Goal: Transaction & Acquisition: Purchase product/service

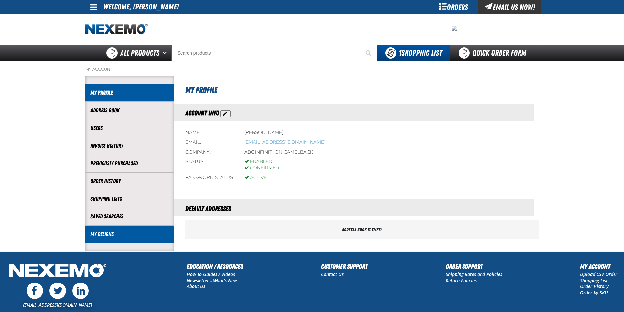
click at [120, 232] on link "My Designs" at bounding box center [129, 235] width 79 height 8
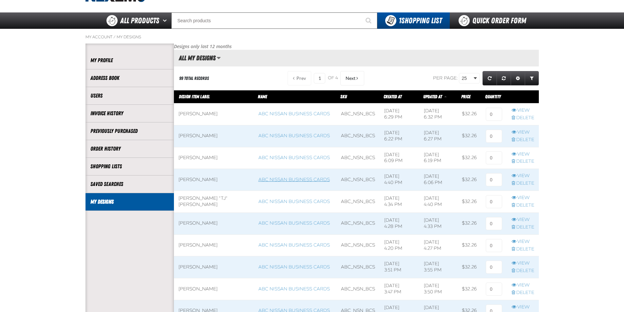
scroll to position [33, 0]
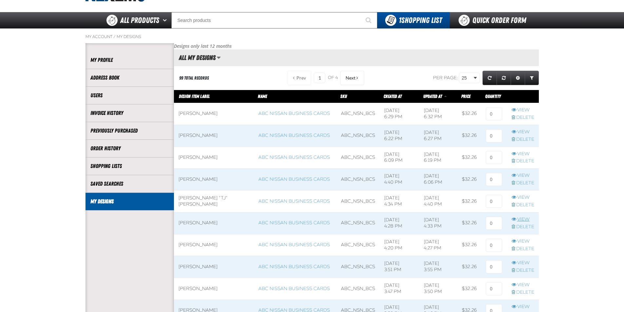
click at [522, 218] on td "View Delete" at bounding box center [523, 223] width 32 height 22
click at [522, 218] on link "View" at bounding box center [523, 220] width 23 height 6
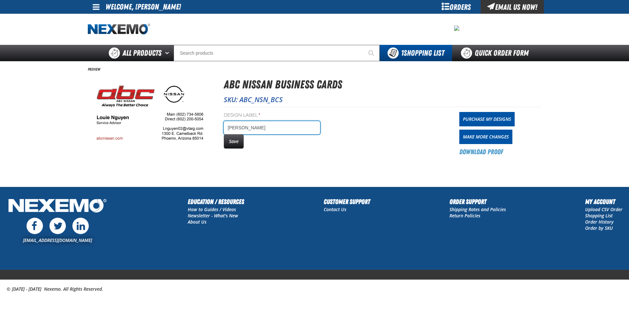
drag, startPoint x: 266, startPoint y: 128, endPoint x: 241, endPoint y: 131, distance: 24.8
click at [241, 131] on input "[PERSON_NAME]" at bounding box center [272, 127] width 96 height 13
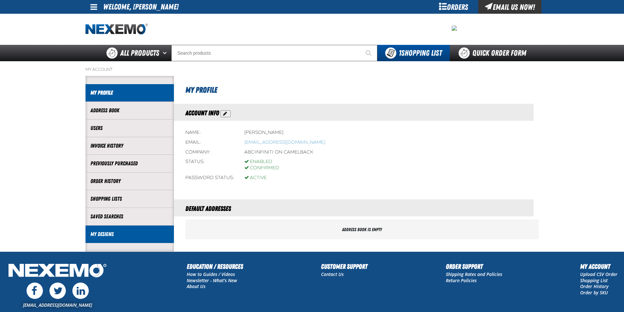
click at [120, 234] on link "My Designs" at bounding box center [129, 235] width 79 height 8
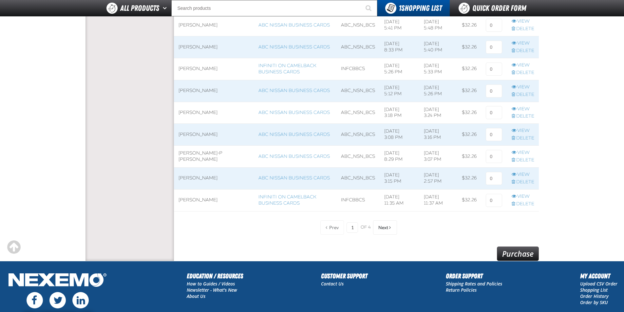
scroll to position [459, 0]
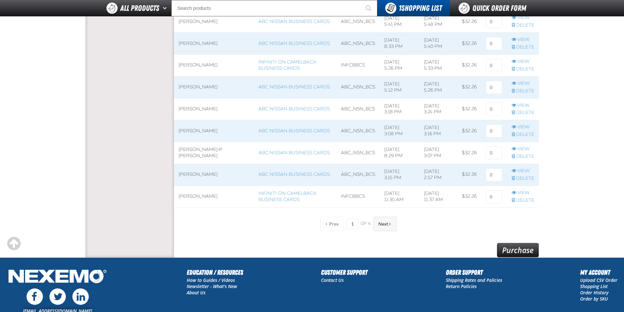
click at [384, 226] on span "Next" at bounding box center [384, 224] width 10 height 5
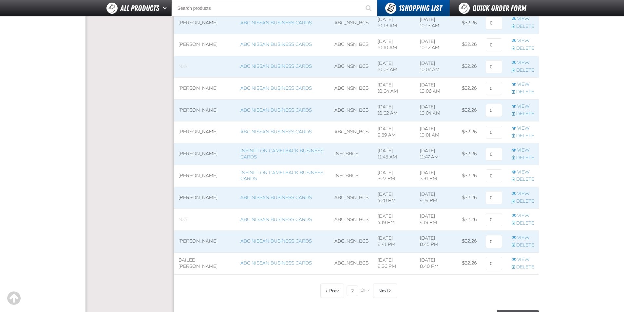
scroll to position [393, 0]
click at [383, 285] on button "Next" at bounding box center [385, 290] width 24 height 14
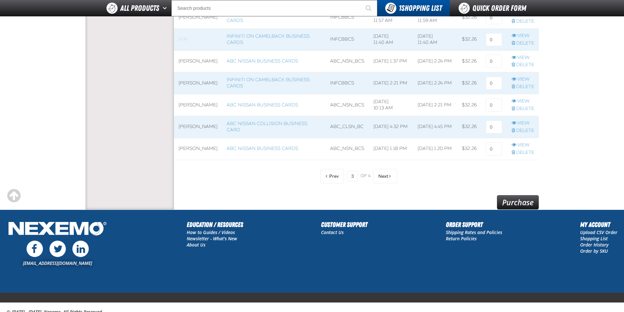
scroll to position [530, 0]
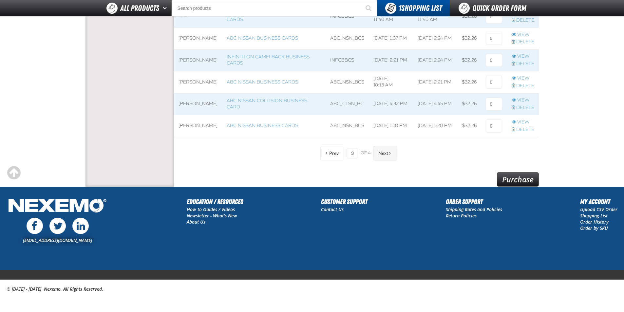
click at [387, 150] on button "Next" at bounding box center [385, 153] width 24 height 14
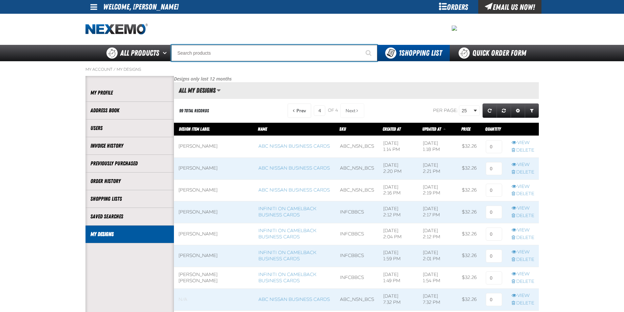
click at [236, 52] on input "Search" at bounding box center [274, 53] width 206 height 16
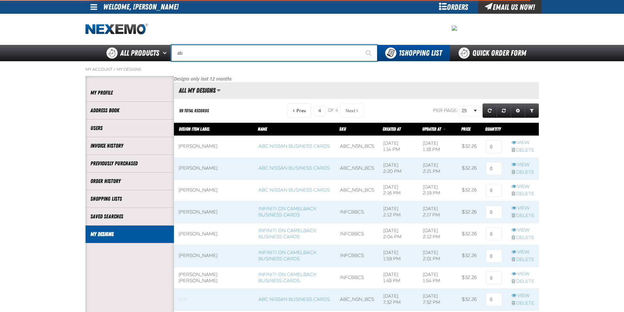
type input "abc"
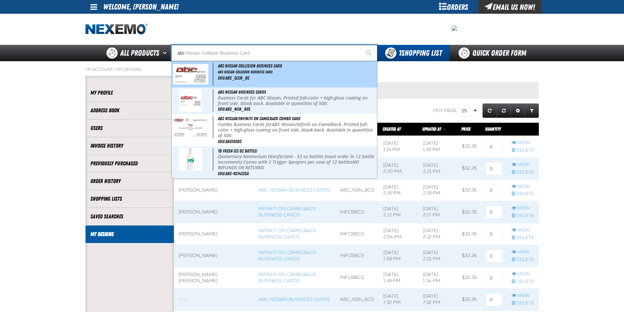
type input "abc Nissan Collision Business Card"
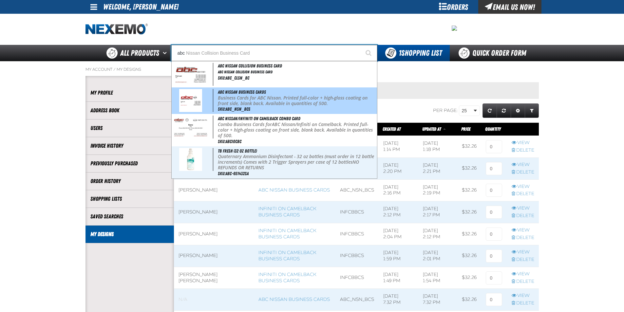
click at [247, 101] on p "Business Cards for ABC Nissan. Printed full-color + high-gloss coating on front…" at bounding box center [297, 100] width 158 height 11
type input "ABC Nissan Business Cards"
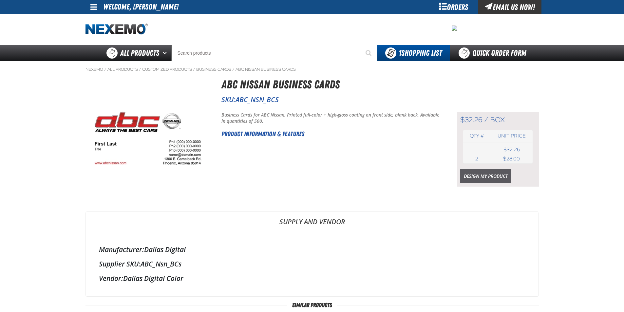
click at [490, 177] on link "Design My Product" at bounding box center [485, 176] width 51 height 14
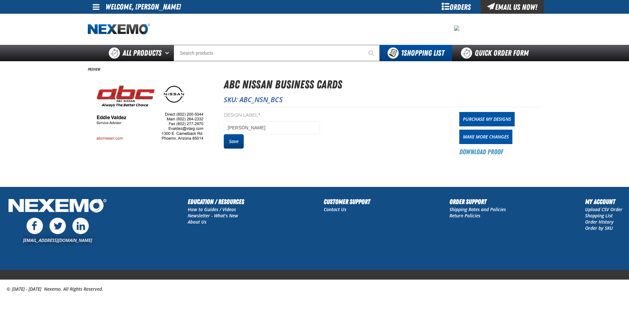
click at [243, 141] on button "Save" at bounding box center [234, 141] width 20 height 14
click at [455, 8] on div "Orders" at bounding box center [456, 7] width 49 height 14
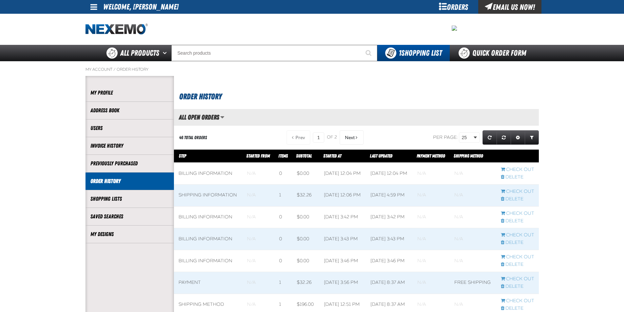
scroll to position [0, 0]
click at [124, 234] on link "My Designs" at bounding box center [129, 235] width 79 height 8
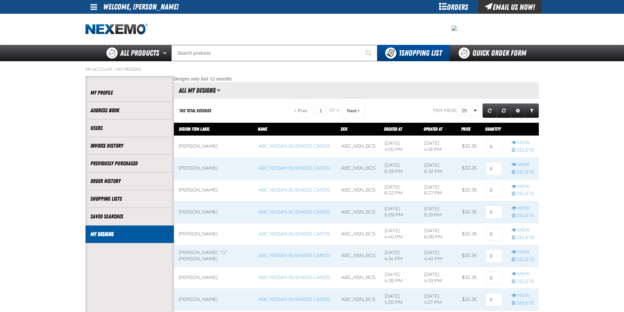
scroll to position [0, 0]
click at [493, 148] on input at bounding box center [494, 146] width 16 height 13
type input "2"
click at [497, 166] on input at bounding box center [494, 168] width 16 height 13
type input "1"
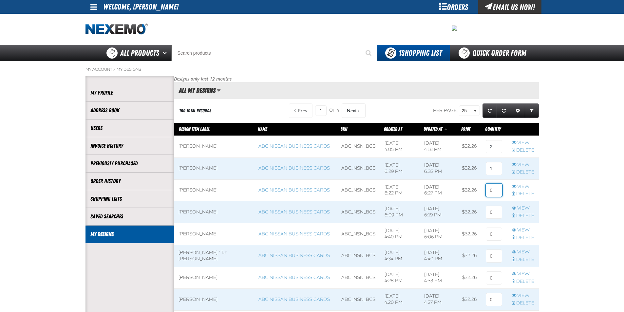
click at [496, 189] on input at bounding box center [494, 190] width 16 height 13
type input "1"
click at [495, 209] on input at bounding box center [494, 212] width 16 height 13
type input "2"
click at [498, 235] on input at bounding box center [494, 234] width 16 height 13
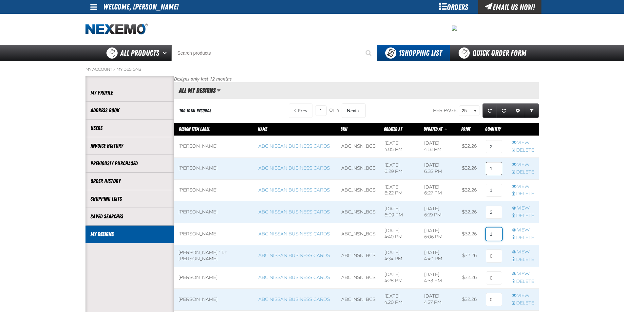
type input "1"
click at [493, 166] on input "1" at bounding box center [494, 168] width 16 height 13
click at [496, 191] on input "1" at bounding box center [494, 190] width 16 height 13
click at [495, 215] on input "2" at bounding box center [494, 212] width 16 height 13
click at [494, 232] on input "1" at bounding box center [494, 234] width 16 height 13
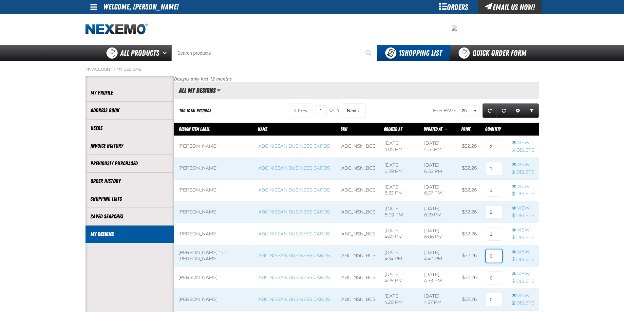
click at [490, 255] on input at bounding box center [494, 256] width 16 height 13
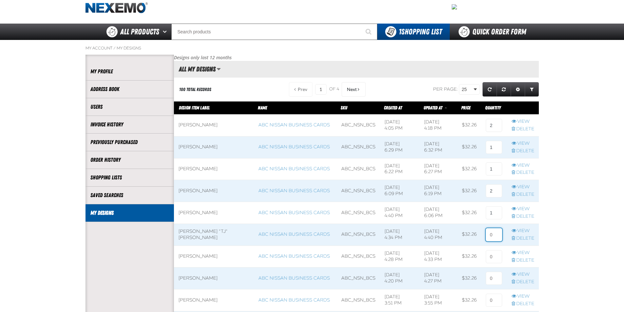
scroll to position [33, 0]
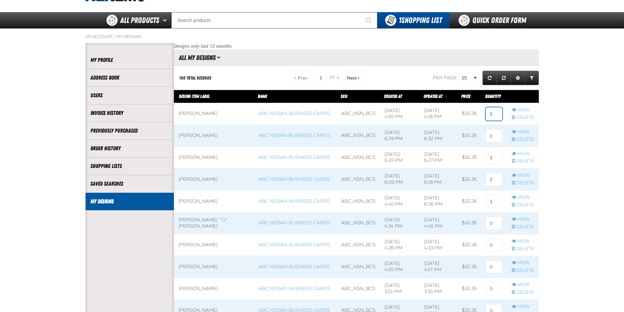
click at [491, 116] on input "2" at bounding box center [494, 114] width 16 height 13
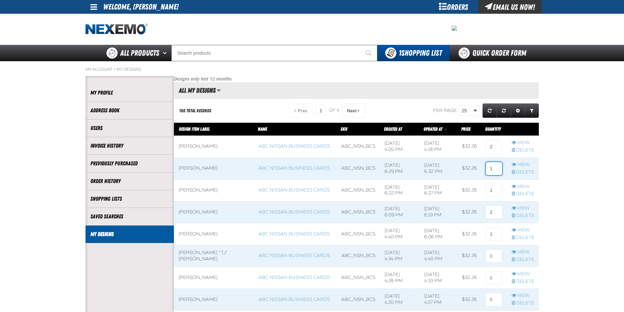
click at [496, 165] on input "1" at bounding box center [494, 168] width 16 height 13
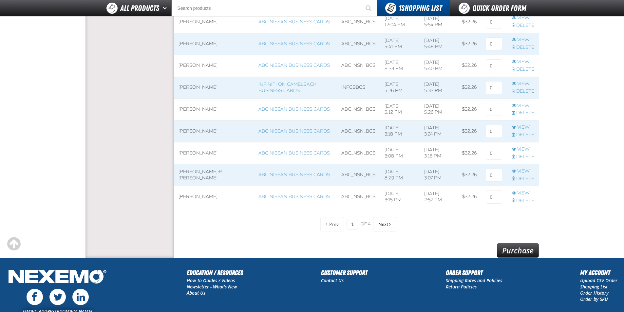
scroll to position [459, 0]
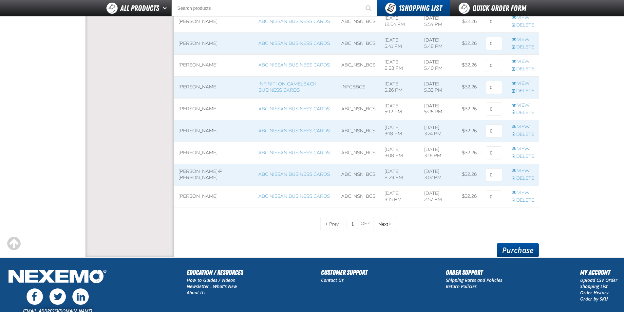
click at [513, 247] on link "Purchase" at bounding box center [518, 250] width 42 height 14
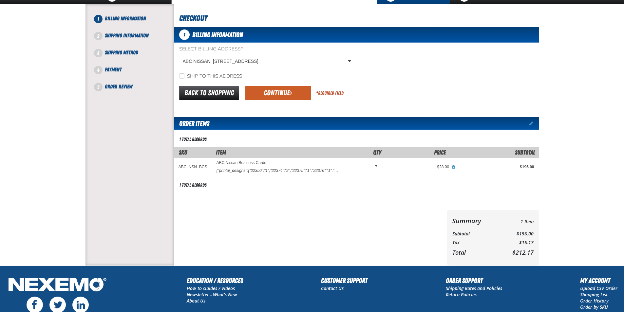
scroll to position [66, 0]
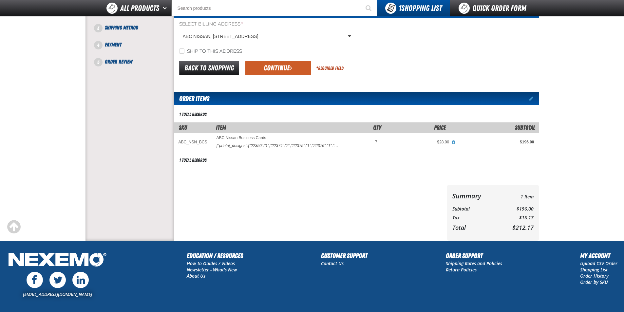
click at [190, 54] on label "Ship to this address" at bounding box center [210, 52] width 63 height 6
click at [185, 54] on input "Ship to this address" at bounding box center [181, 51] width 5 height 5
checkbox input "true"
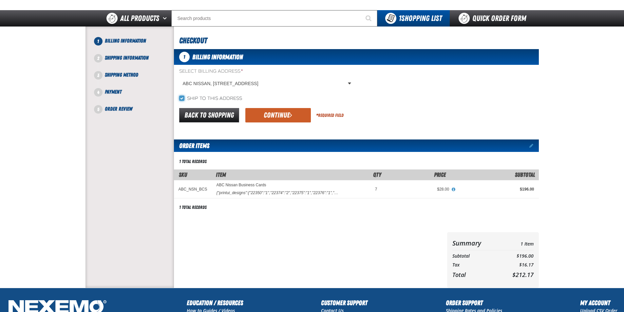
scroll to position [0, 0]
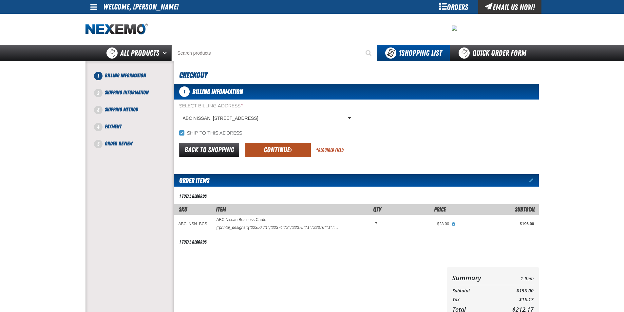
click at [285, 151] on button "Continue" at bounding box center [278, 150] width 66 height 14
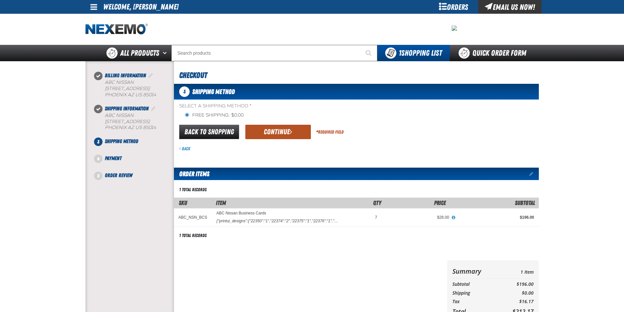
click at [295, 134] on button "Continue" at bounding box center [278, 132] width 66 height 14
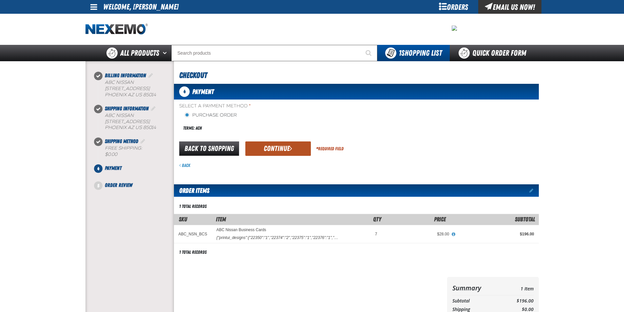
click at [301, 147] on button "Continue" at bounding box center [278, 149] width 66 height 14
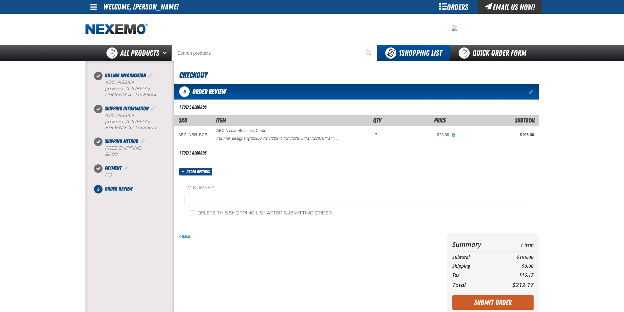
click at [528, 91] on div "5 Order Review Edit items" at bounding box center [356, 92] width 365 height 16
click at [531, 91] on span at bounding box center [532, 91] width 4 height 5
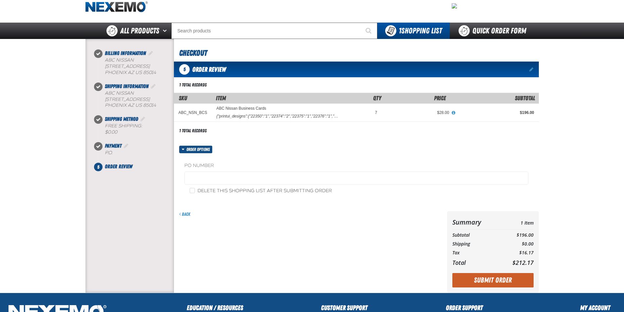
scroll to position [33, 0]
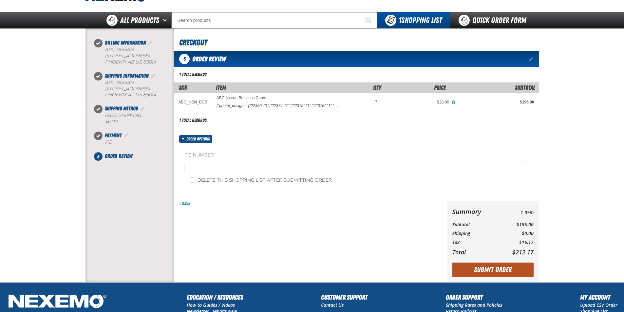
click at [499, 268] on button "Submit Order" at bounding box center [493, 270] width 81 height 14
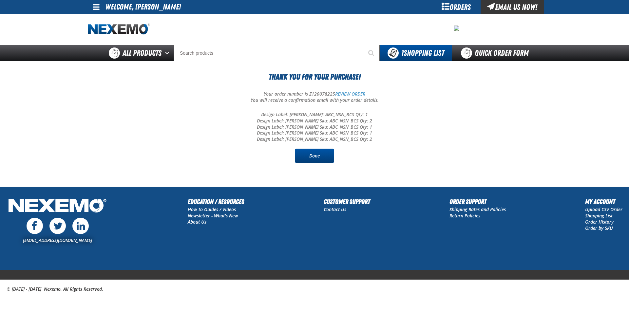
click at [321, 156] on link "Done" at bounding box center [314, 156] width 39 height 14
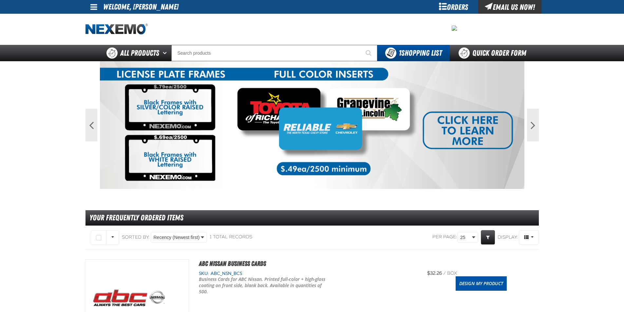
click at [442, 3] on div "Orders" at bounding box center [453, 7] width 49 height 14
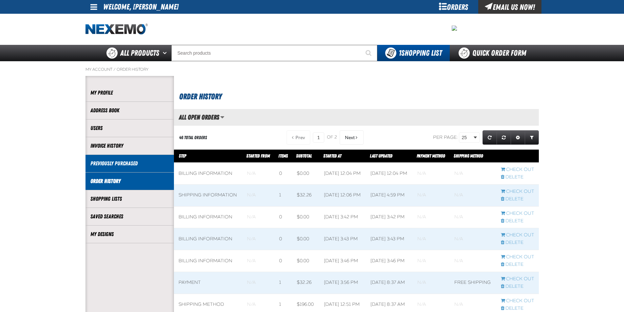
click at [130, 164] on link "Previously Purchased" at bounding box center [129, 164] width 79 height 8
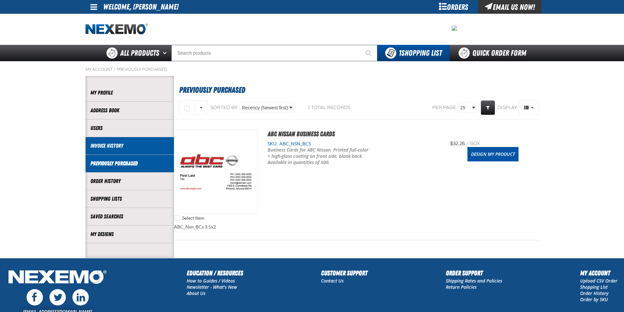
click at [117, 143] on link "Invoice History" at bounding box center [129, 146] width 79 height 8
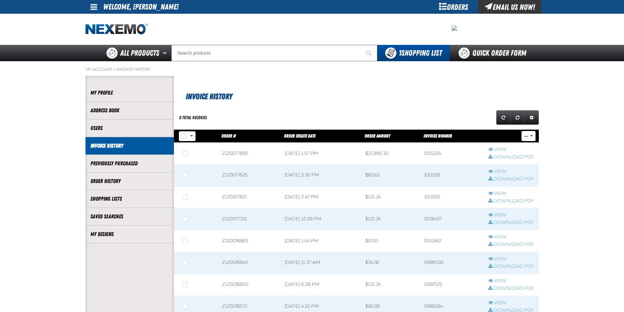
scroll to position [0, 0]
click at [509, 150] on link "View" at bounding box center [512, 150] width 46 height 6
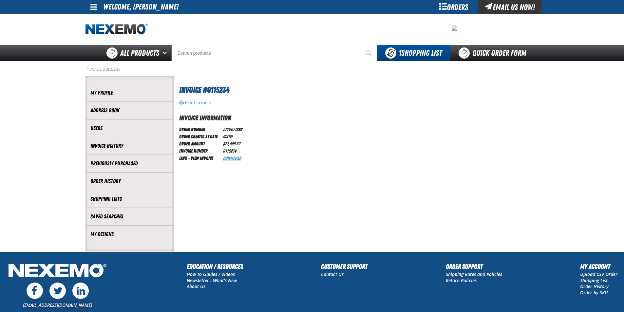
click at [237, 158] on link "Download" at bounding box center [232, 158] width 18 height 5
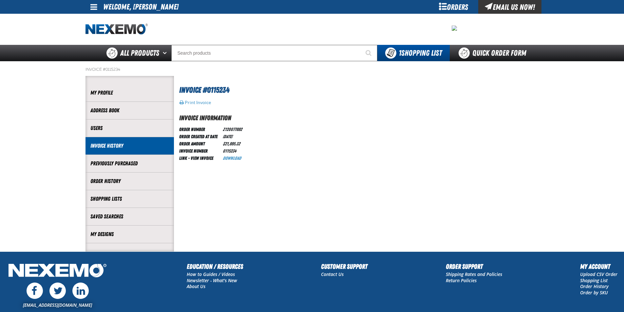
click at [126, 149] on link "Invoice History" at bounding box center [129, 146] width 79 height 8
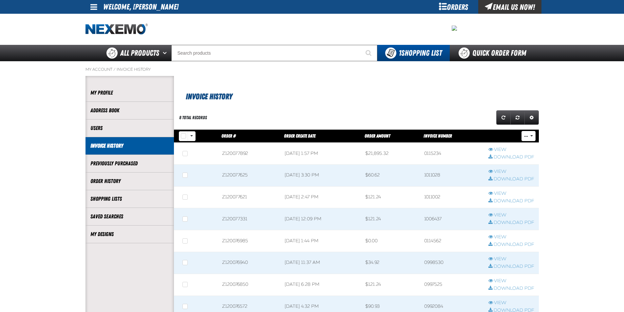
scroll to position [0, 0]
click at [500, 191] on link "View" at bounding box center [512, 194] width 46 height 6
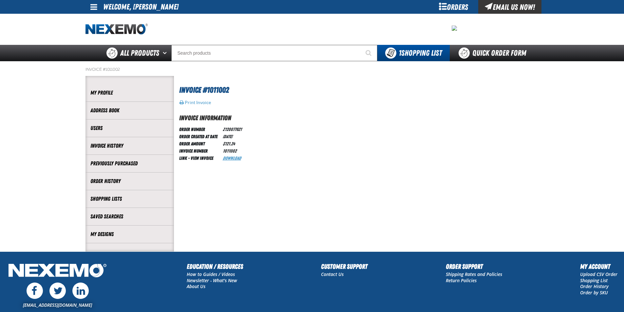
click at [237, 156] on link "Download" at bounding box center [232, 158] width 18 height 5
